Goal: Information Seeking & Learning: Learn about a topic

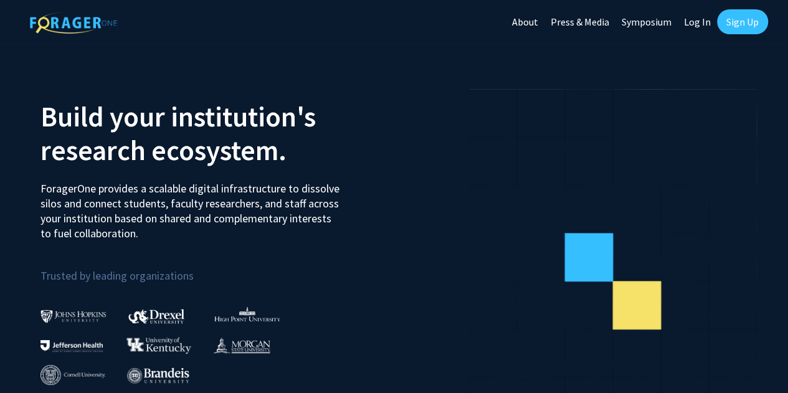
click at [697, 24] on link "Log In" at bounding box center [697, 22] width 39 height 44
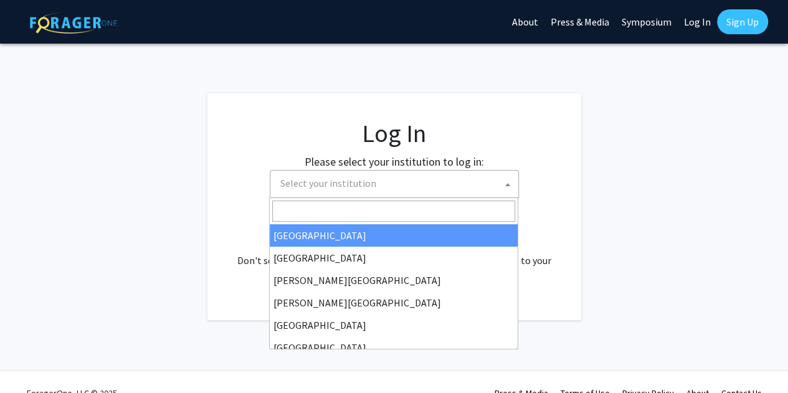
drag, startPoint x: 374, startPoint y: 183, endPoint x: 338, endPoint y: 154, distance: 46.1
click at [375, 183] on span "Select your institution" at bounding box center [396, 184] width 243 height 26
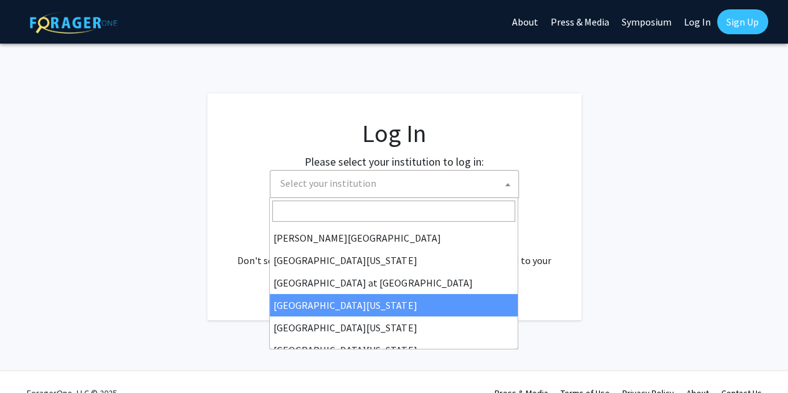
scroll to position [436, 0]
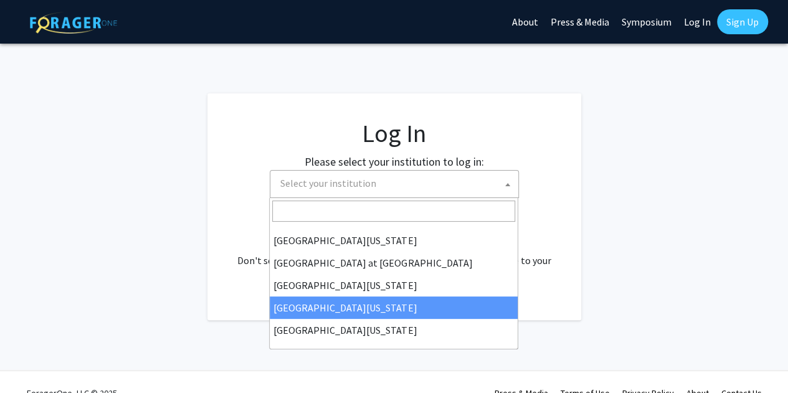
select select "31"
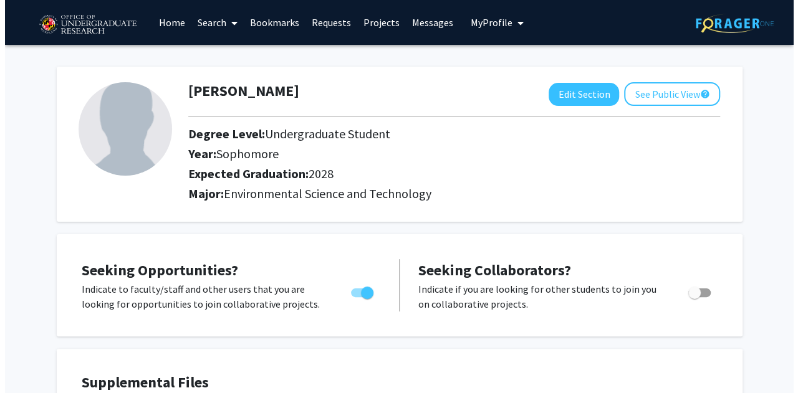
scroll to position [187, 0]
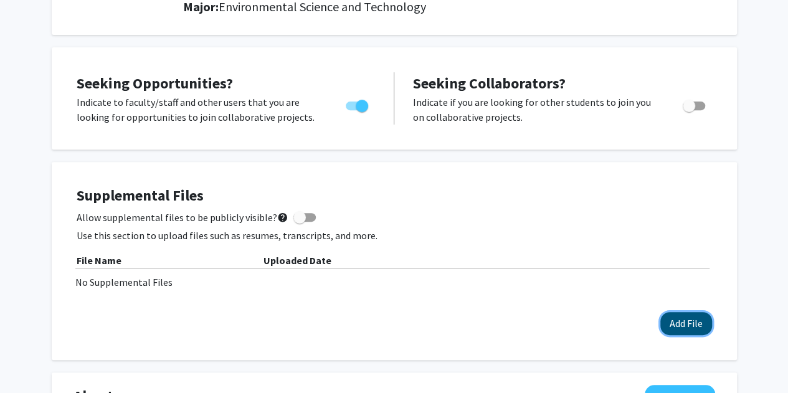
click at [668, 315] on button "Add File" at bounding box center [687, 323] width 52 height 23
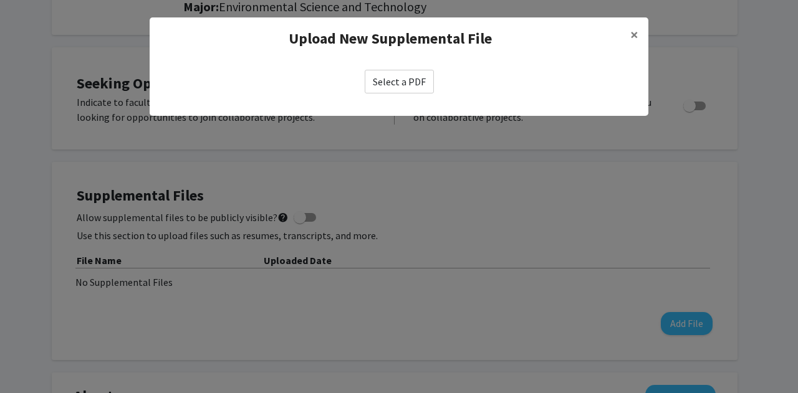
click at [415, 88] on label "Select a PDF" at bounding box center [399, 82] width 69 height 24
click at [0, 0] on input "Select a PDF" at bounding box center [0, 0] width 0 height 0
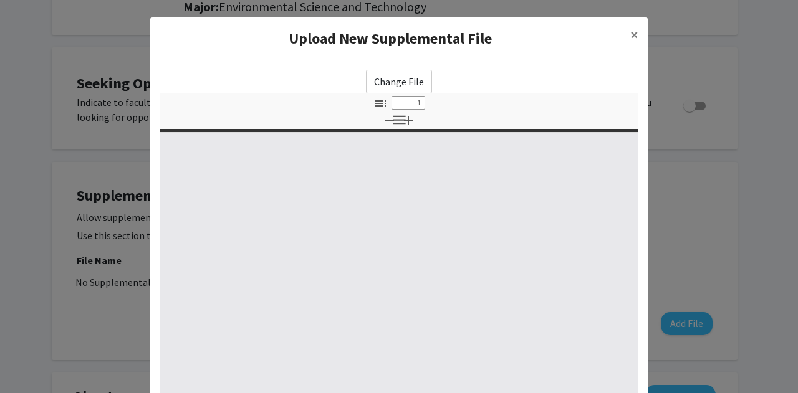
select select "custom"
type input "0"
select select "custom"
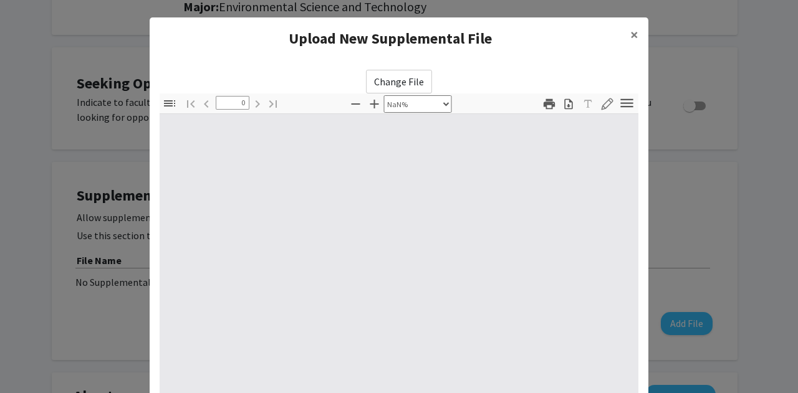
type input "1"
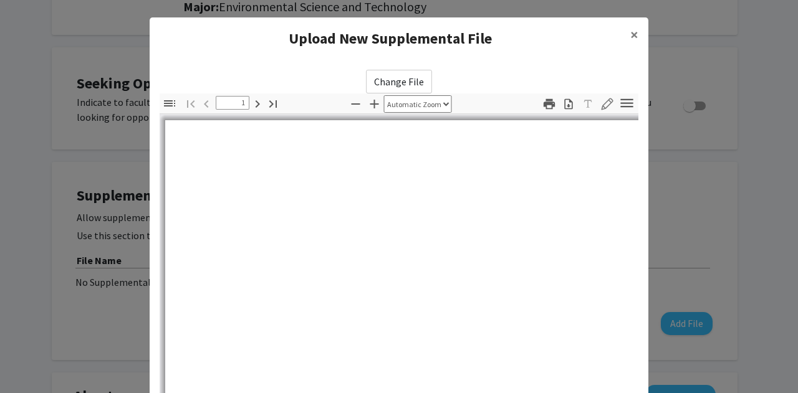
select select "auto"
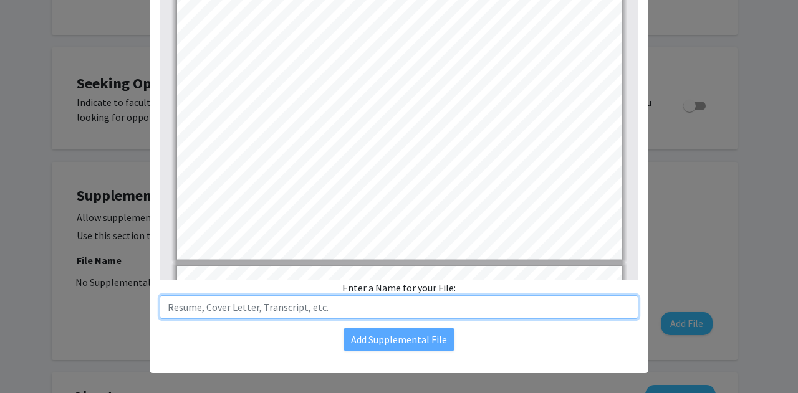
click at [379, 313] on input "text" at bounding box center [399, 307] width 479 height 24
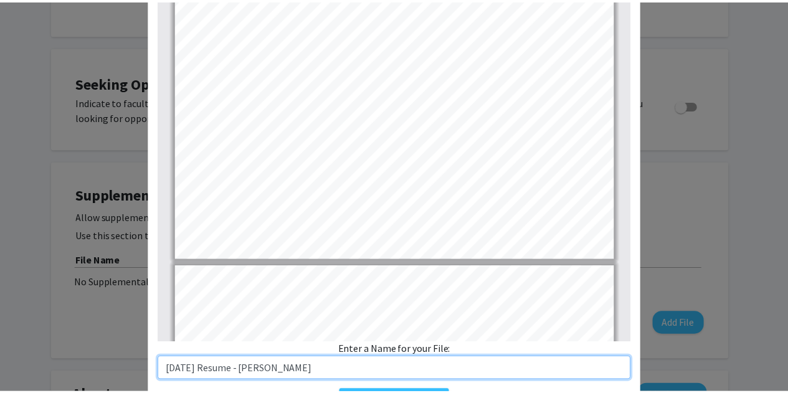
scroll to position [196, 0]
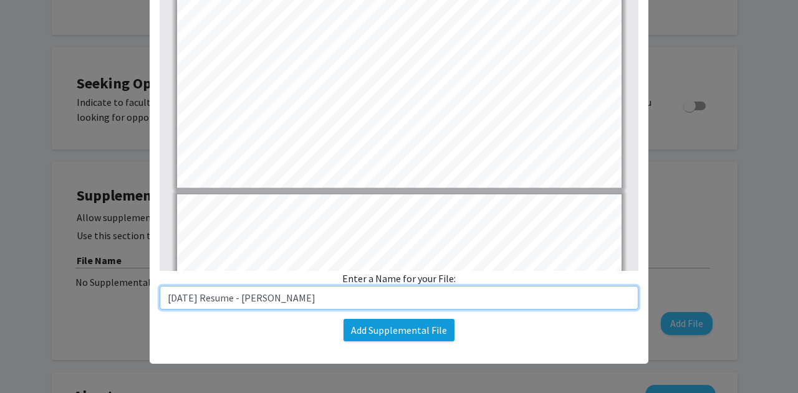
type input "August 2025 Resume - Matthew Carr"
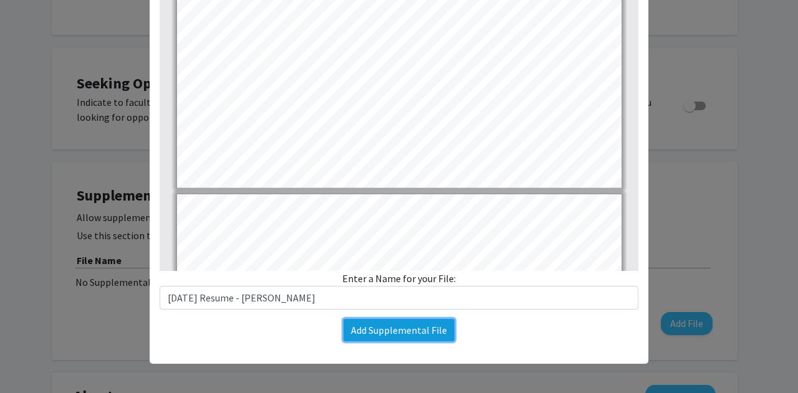
click at [359, 330] on button "Add Supplemental File" at bounding box center [398, 330] width 111 height 22
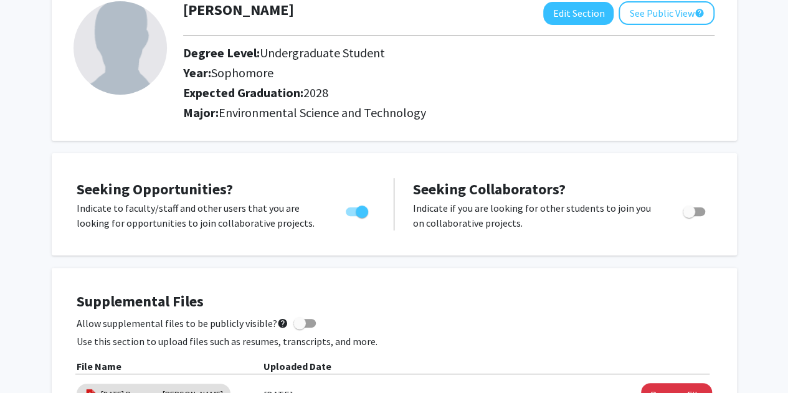
scroll to position [0, 0]
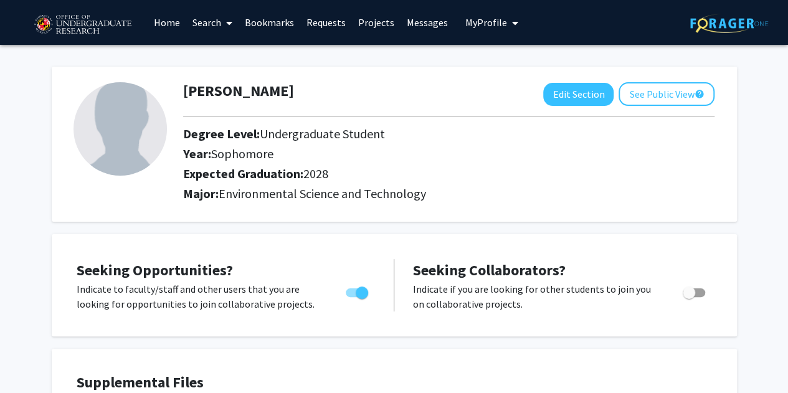
click at [173, 31] on link "Home" at bounding box center [167, 23] width 39 height 44
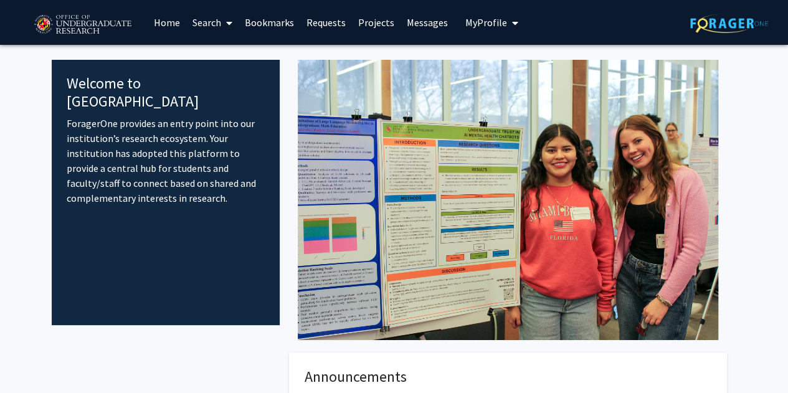
click at [222, 28] on span at bounding box center [226, 23] width 11 height 44
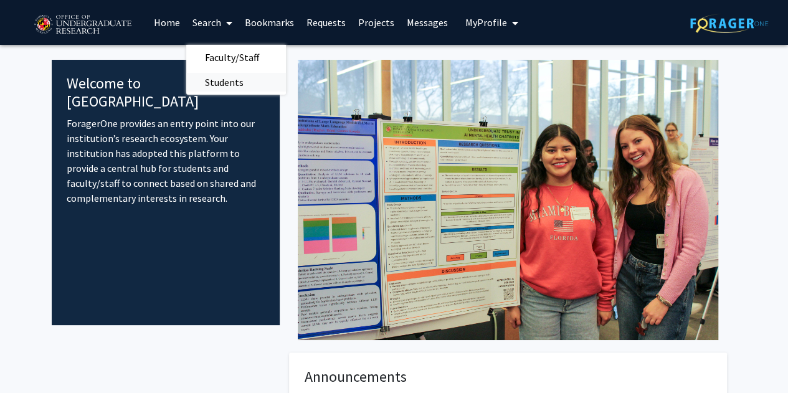
click at [225, 77] on span "Students" at bounding box center [224, 82] width 76 height 25
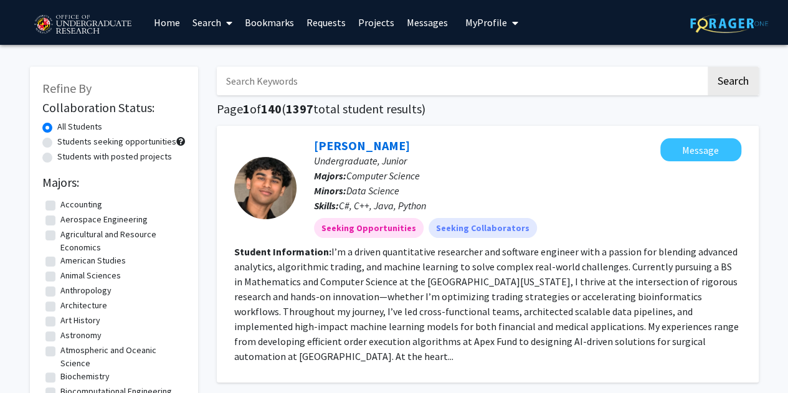
click at [217, 17] on link "Search" at bounding box center [212, 23] width 52 height 44
click at [234, 52] on span "Faculty/Staff" at bounding box center [232, 57] width 92 height 25
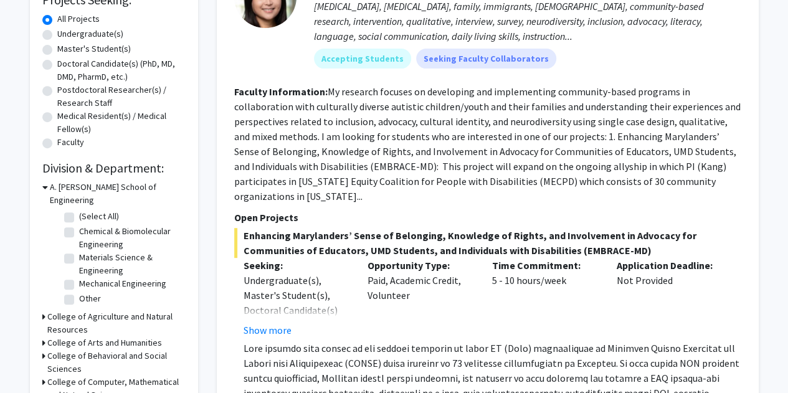
scroll to position [312, 0]
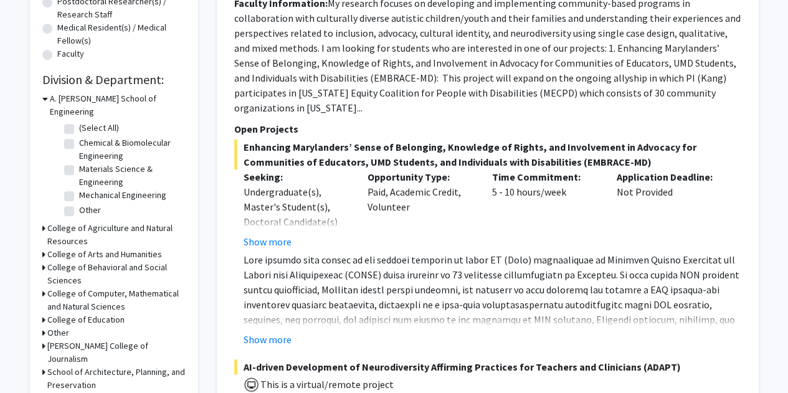
click at [122, 222] on h3 "College of Agriculture and Natural Resources" at bounding box center [116, 235] width 138 height 26
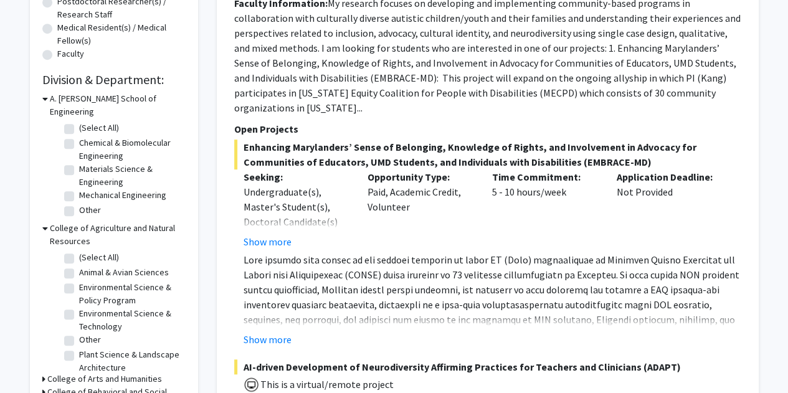
click at [102, 251] on label "(Select All)" at bounding box center [99, 257] width 40 height 13
click at [87, 251] on input "(Select All)" at bounding box center [83, 255] width 8 height 8
checkbox input "true"
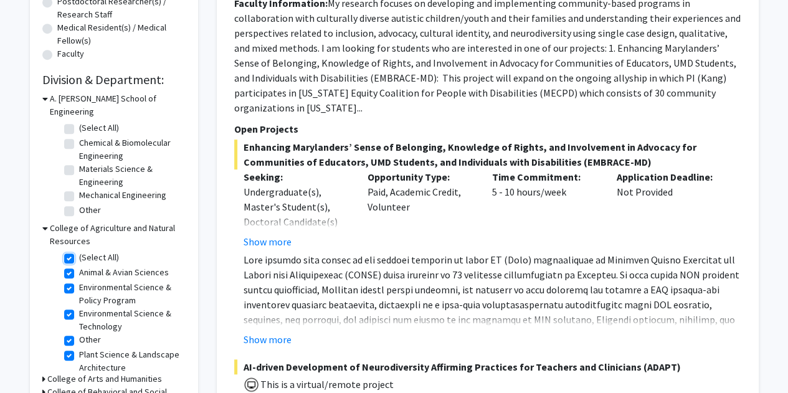
checkbox input "true"
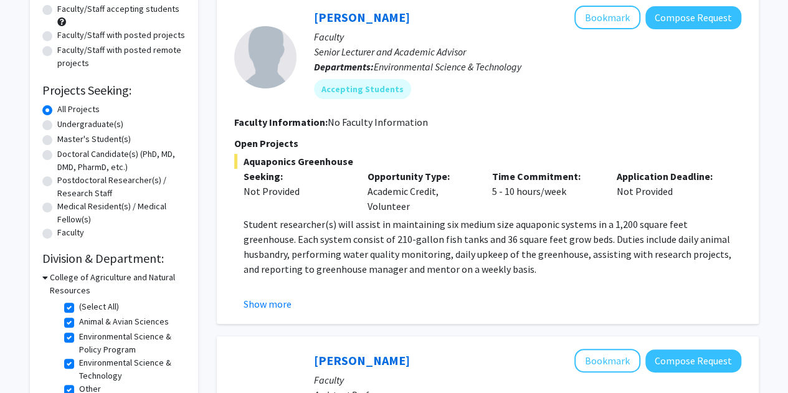
scroll to position [125, 0]
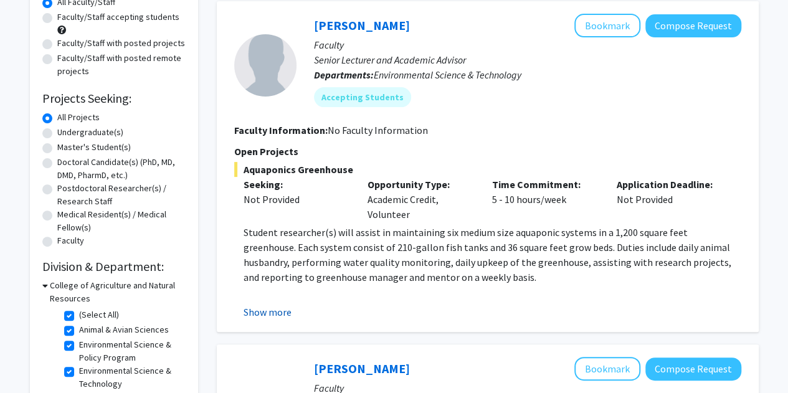
click at [262, 312] on button "Show more" at bounding box center [268, 312] width 48 height 15
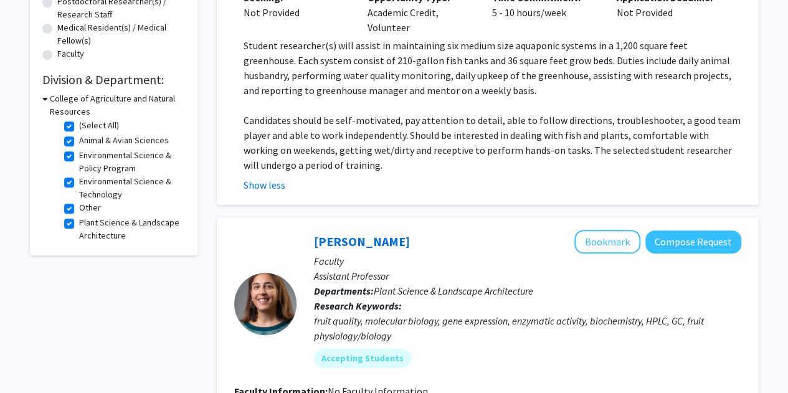
scroll to position [5, 0]
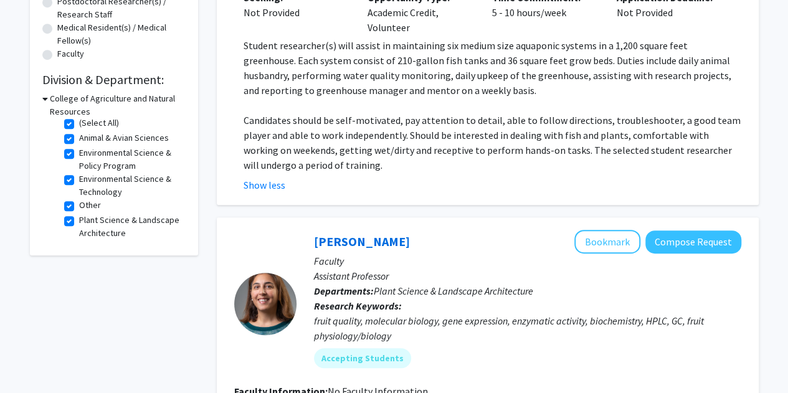
click at [50, 100] on h3 "College of Agriculture and Natural Resources" at bounding box center [118, 105] width 136 height 26
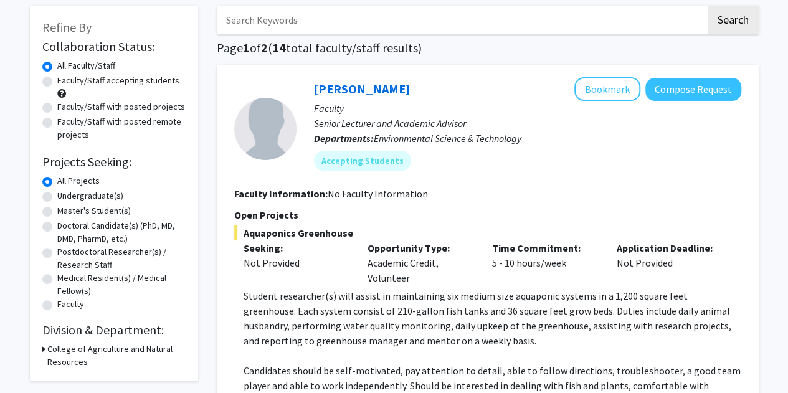
scroll to position [0, 0]
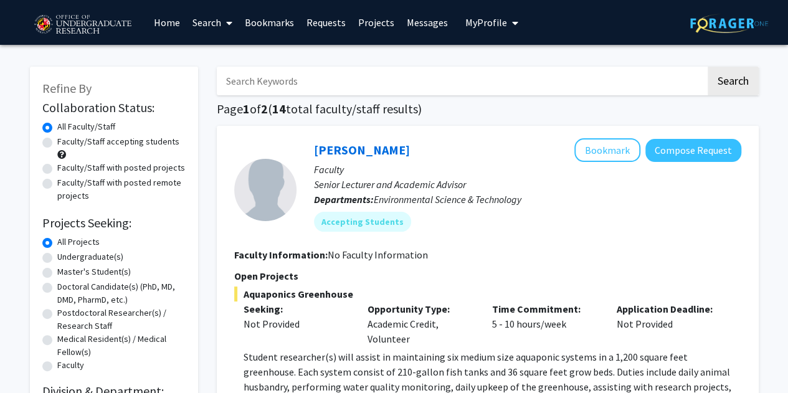
click at [221, 19] on link "Search" at bounding box center [212, 23] width 52 height 44
click at [233, 75] on span "Students" at bounding box center [224, 82] width 76 height 25
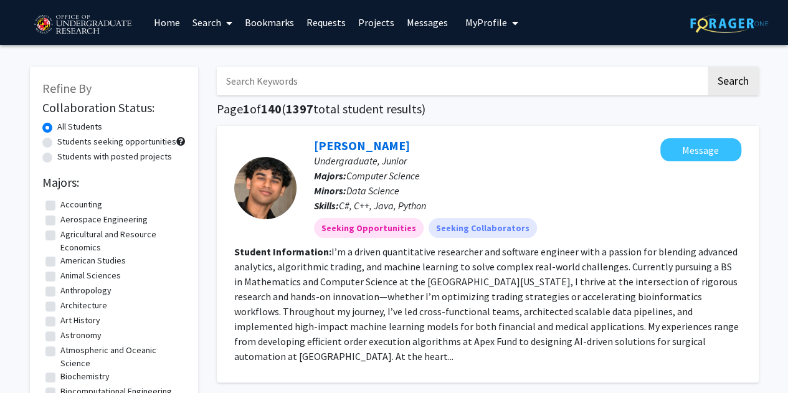
click at [207, 27] on link "Search" at bounding box center [212, 23] width 52 height 44
click at [216, 57] on span "Faculty/Staff" at bounding box center [232, 57] width 92 height 25
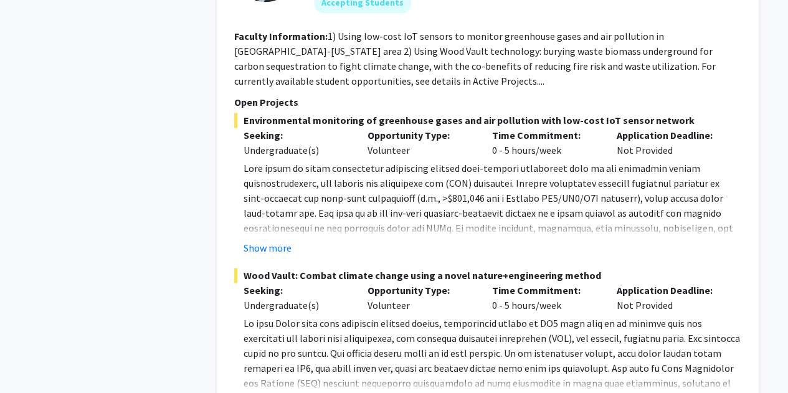
scroll to position [3178, 0]
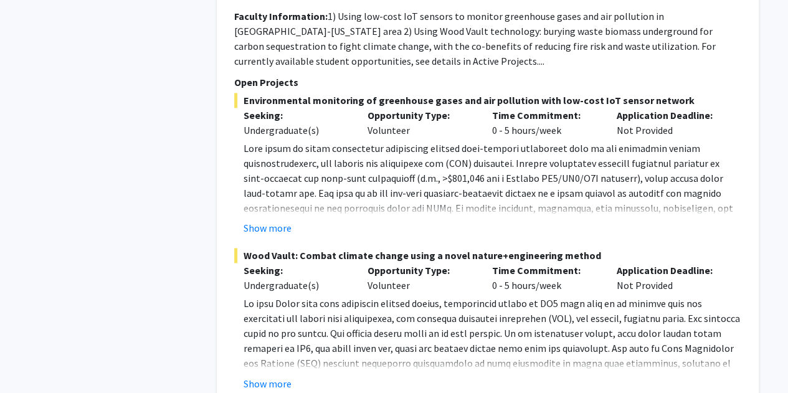
click at [276, 221] on button "Show more" at bounding box center [268, 228] width 48 height 15
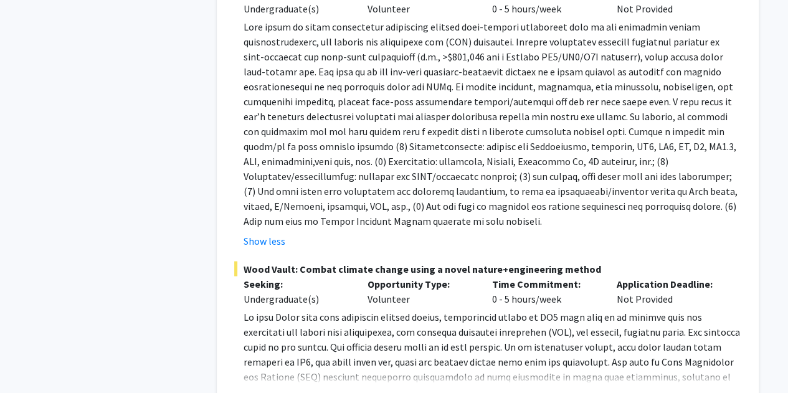
scroll to position [3303, 0]
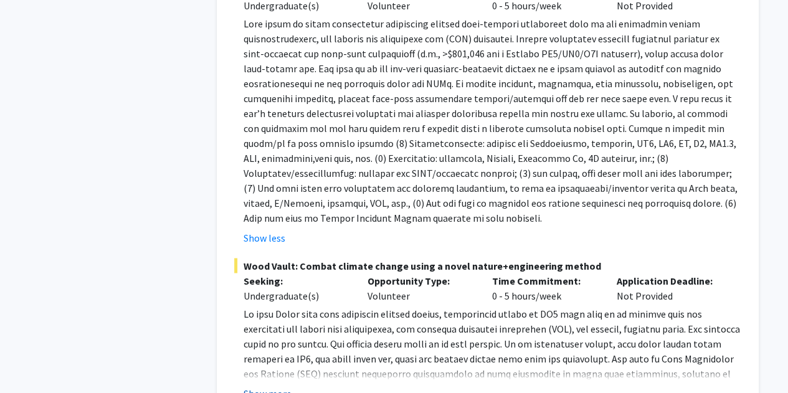
click at [271, 386] on button "Show more" at bounding box center [268, 393] width 48 height 15
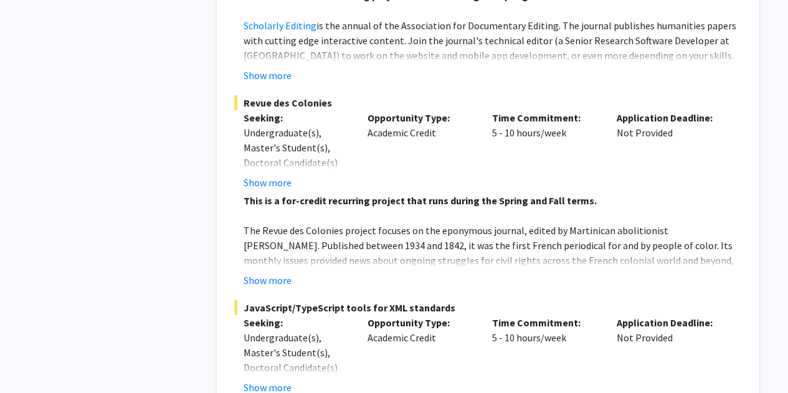
scroll to position [6267, 0]
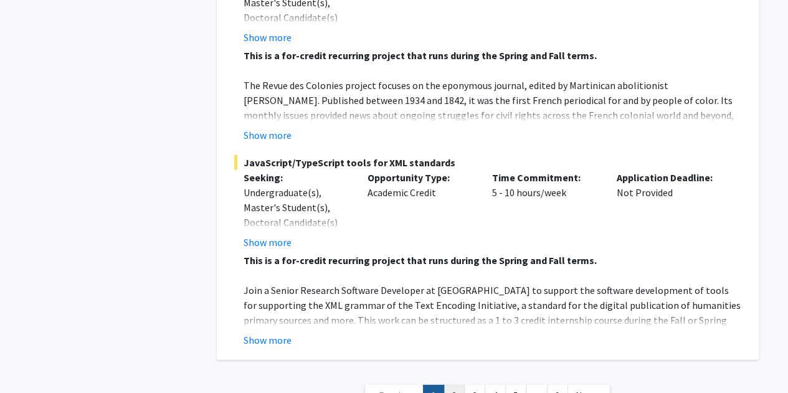
click at [455, 385] on link "2" at bounding box center [454, 396] width 21 height 22
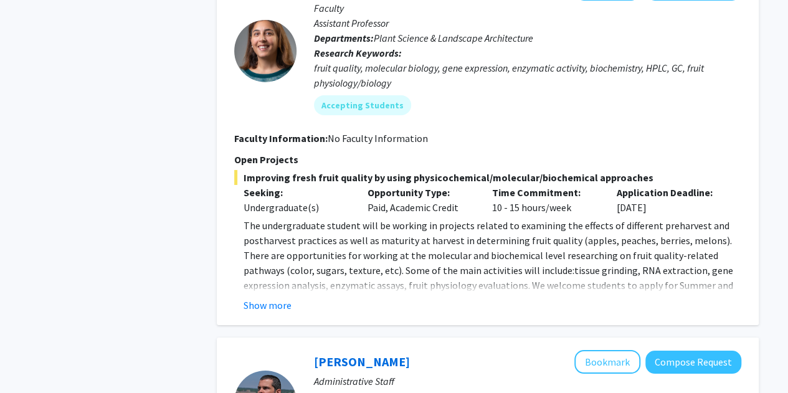
scroll to position [2119, 0]
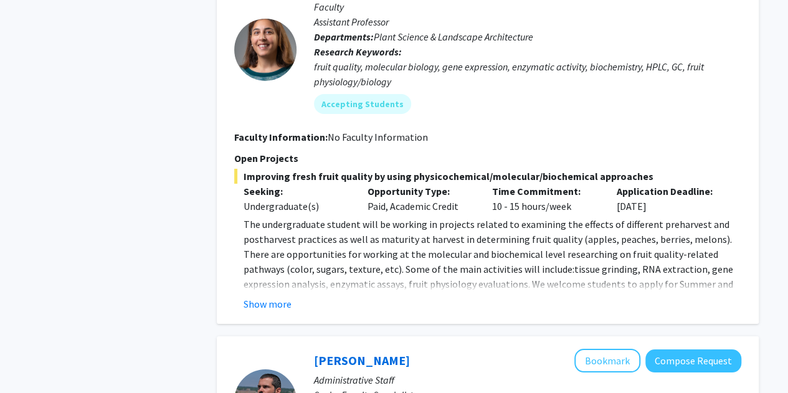
click at [252, 282] on div "Macarena Farcuh Yuri Bookmark Compose Request Faculty Assistant Professor Depar…" at bounding box center [488, 143] width 542 height 361
click at [258, 297] on button "Show more" at bounding box center [268, 304] width 48 height 15
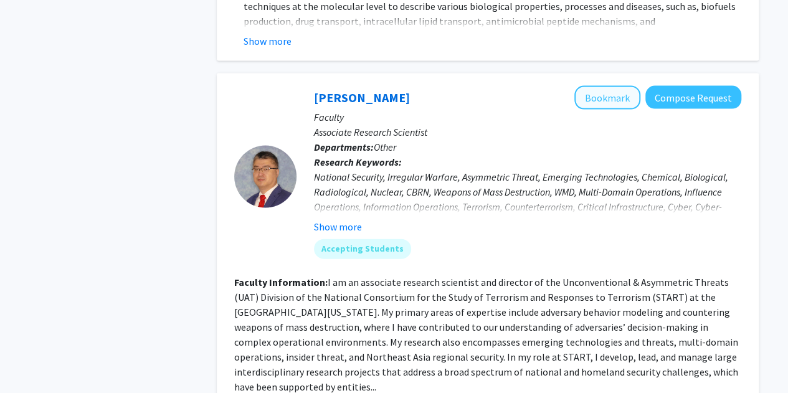
scroll to position [3920, 0]
